Goal: Task Accomplishment & Management: Complete application form

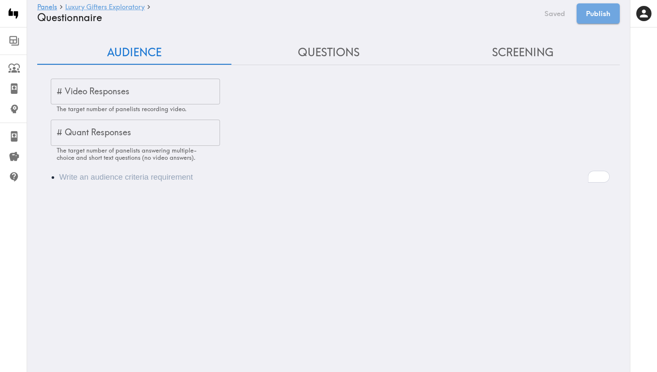
click at [122, 7] on link "Luxury Gifters Exploratory" at bounding box center [105, 7] width 80 height 8
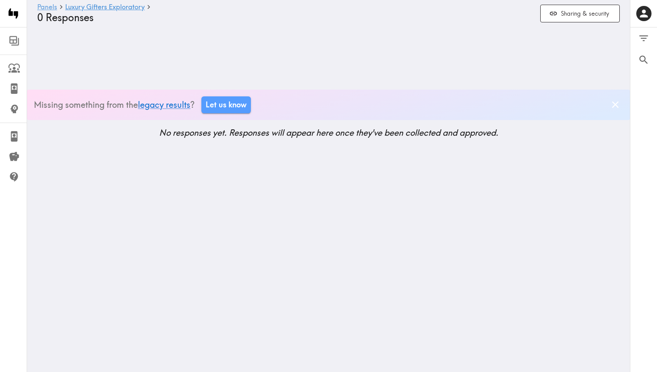
click at [49, 7] on link "Panels" at bounding box center [47, 7] width 20 height 8
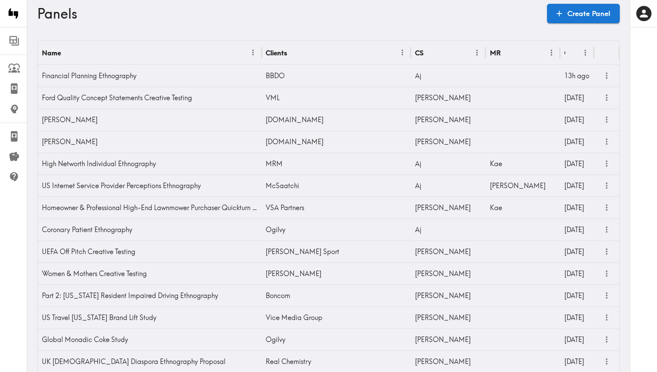
scroll to position [505, 0]
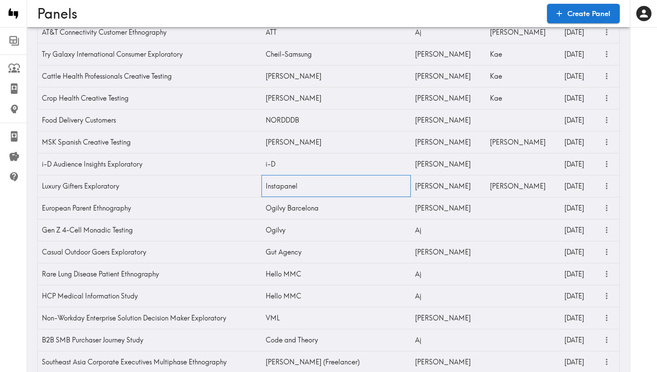
click at [296, 184] on div "Instapanel" at bounding box center [335, 186] width 149 height 22
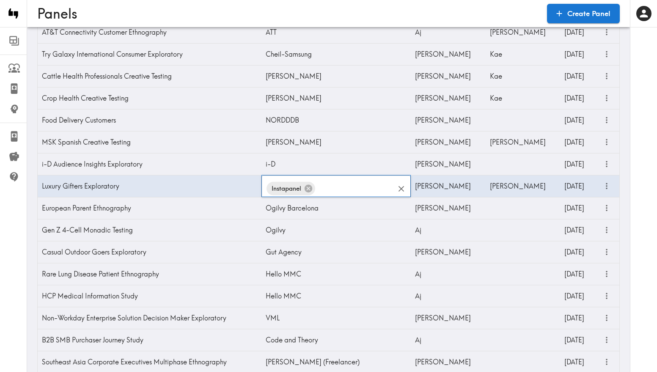
click at [322, 186] on input "text" at bounding box center [355, 188] width 78 height 19
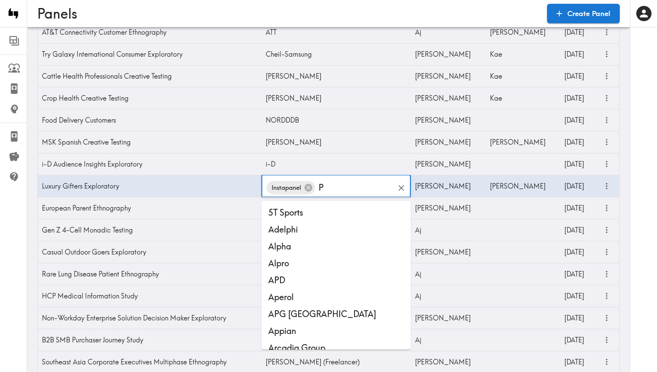
scroll to position [0, 0]
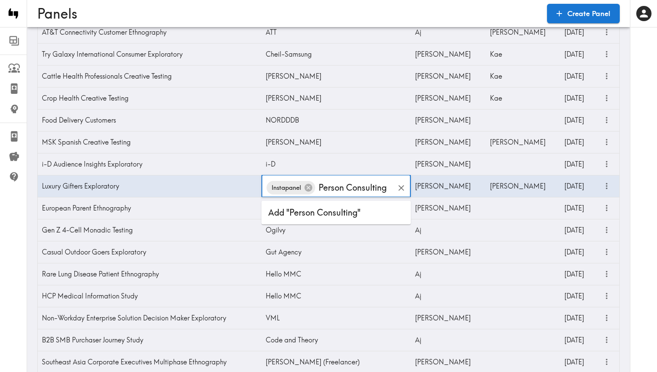
type input "Person Consulting"
click at [328, 212] on li "Add "Person Consulting"" at bounding box center [335, 212] width 149 height 17
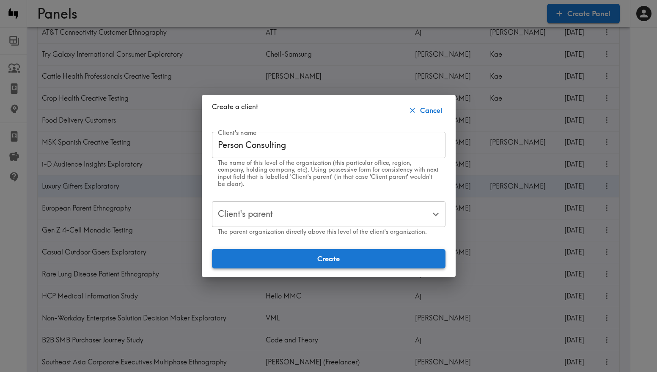
click at [298, 250] on button "Create" at bounding box center [328, 258] width 233 height 19
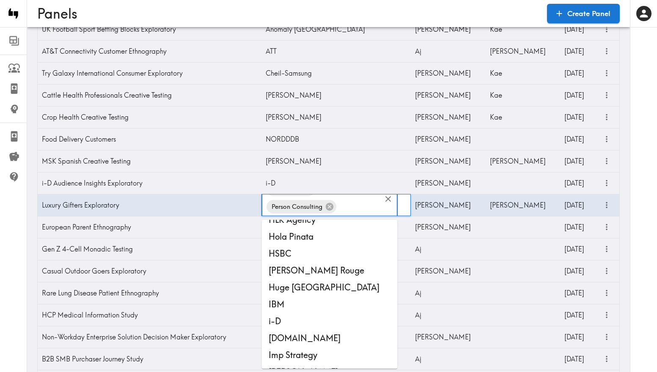
scroll to position [466, 0]
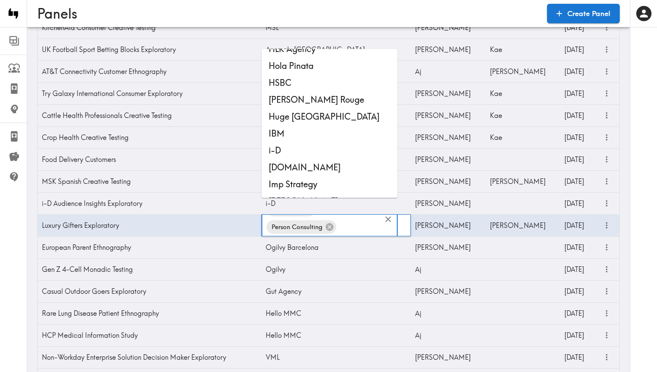
click at [268, 225] on span "Person Consulting" at bounding box center [296, 227] width 61 height 12
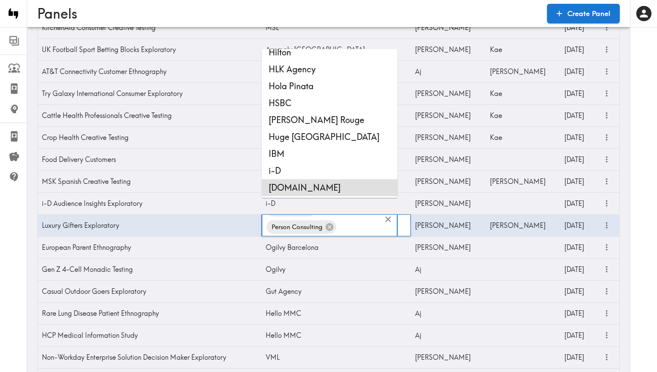
scroll to position [4853, 0]
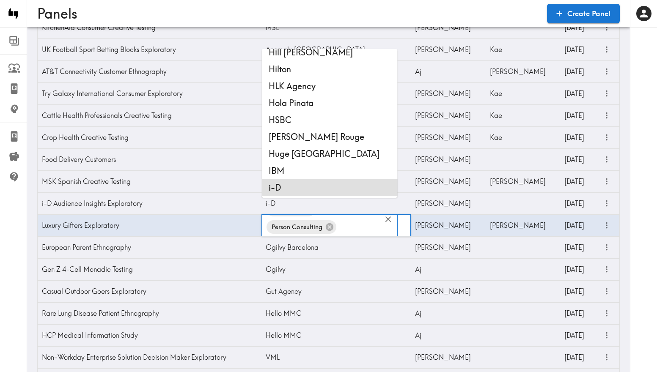
click at [390, 219] on icon "Clear" at bounding box center [388, 219] width 10 height 10
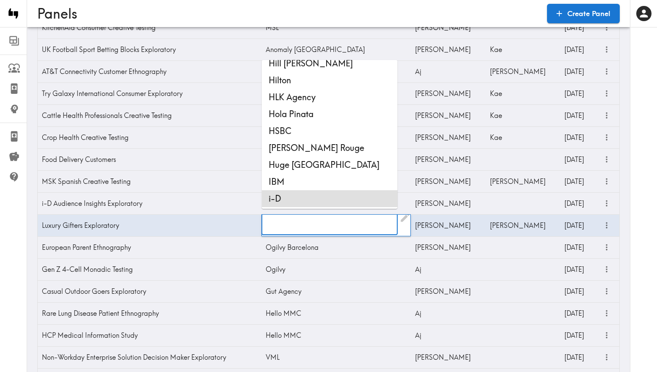
scroll to position [6, 0]
click at [404, 210] on div "i-D" at bounding box center [335, 203] width 149 height 22
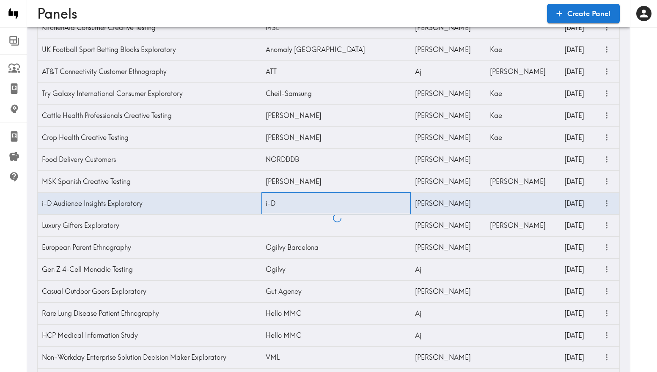
scroll to position [0, 0]
click at [328, 222] on div "Instapanel" at bounding box center [335, 225] width 149 height 22
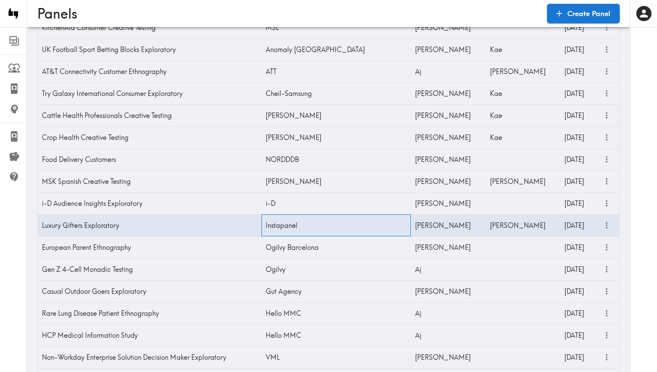
click at [280, 226] on div "Instapanel" at bounding box center [335, 225] width 149 height 22
click at [311, 229] on icon at bounding box center [309, 228] width 8 height 8
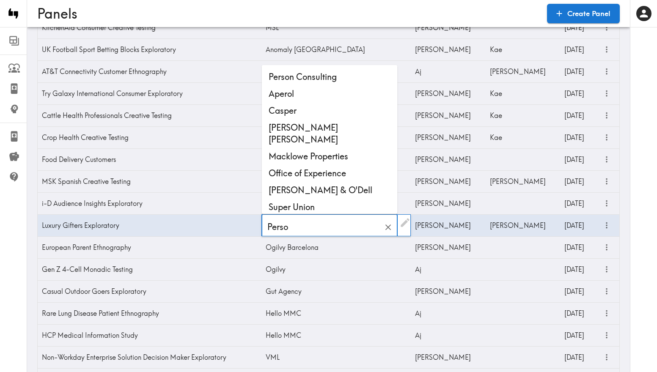
type input "Person"
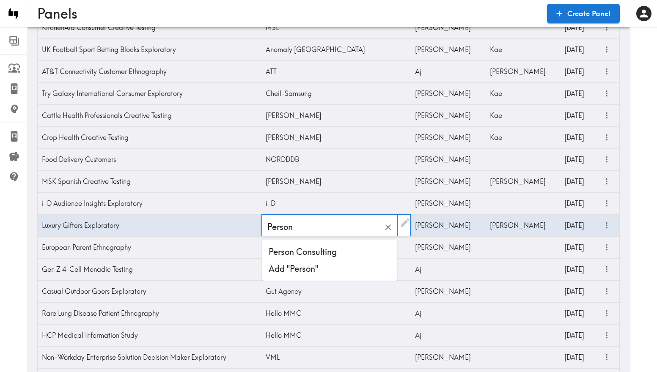
click at [318, 249] on li "Person Consulting" at bounding box center [330, 252] width 136 height 17
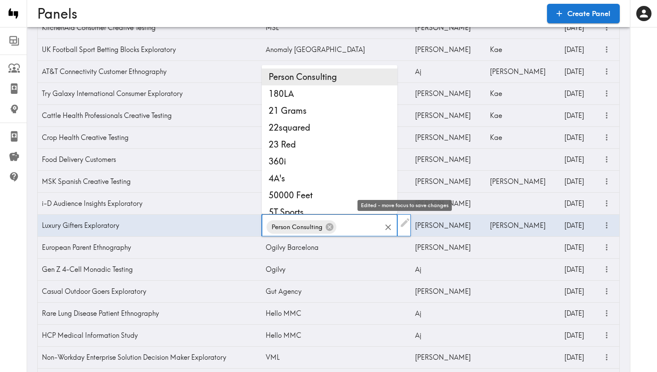
click at [406, 221] on icon at bounding box center [405, 222] width 9 height 9
